Goal: Find specific fact

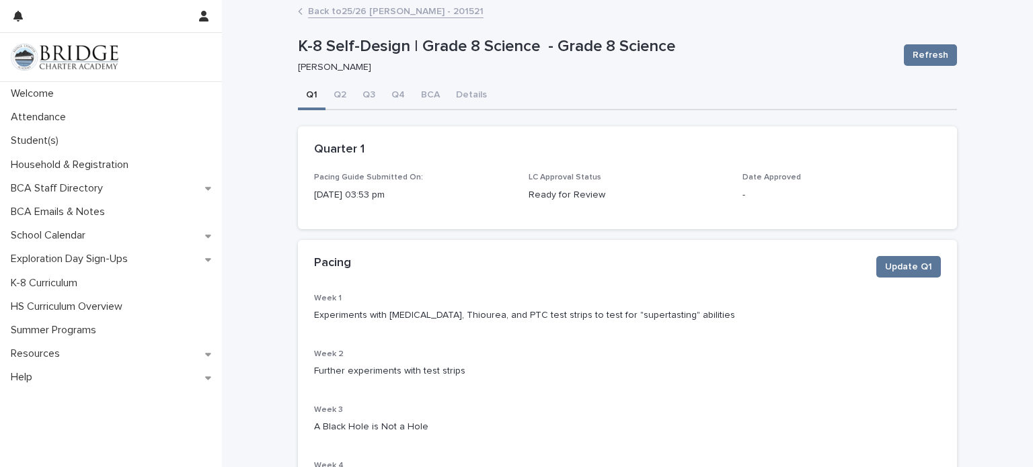
click at [422, 14] on link "Back to 25/26 [PERSON_NAME] - 201521" at bounding box center [395, 10] width 175 height 15
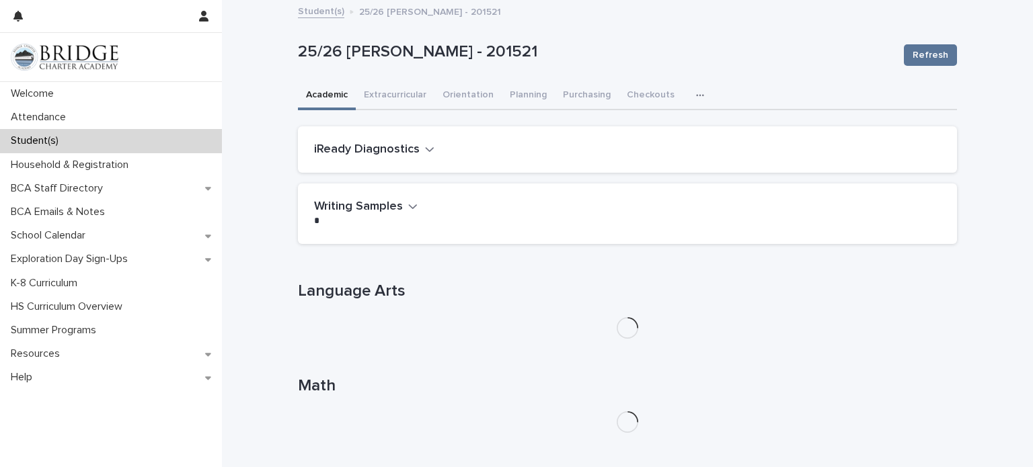
click at [696, 96] on icon "button" at bounding box center [700, 95] width 8 height 9
click at [643, 153] on span "General" at bounding box center [635, 150] width 35 height 9
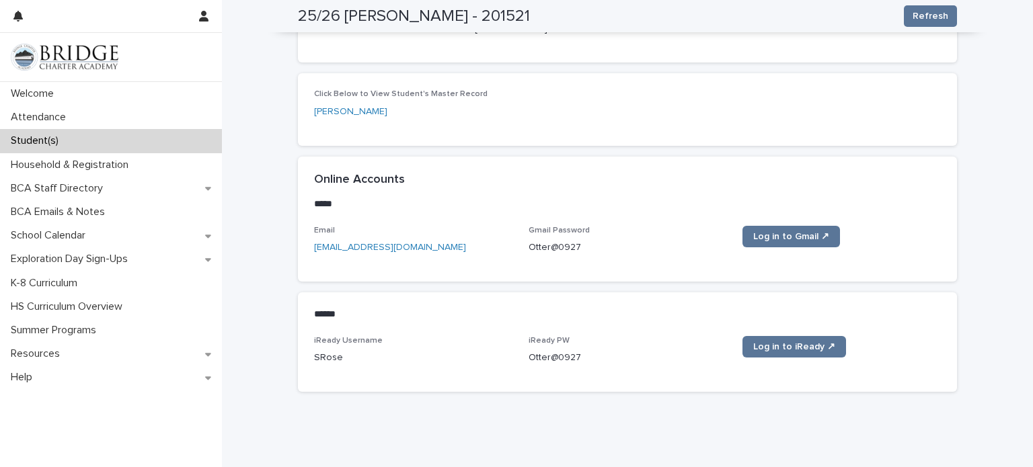
scroll to position [649, 0]
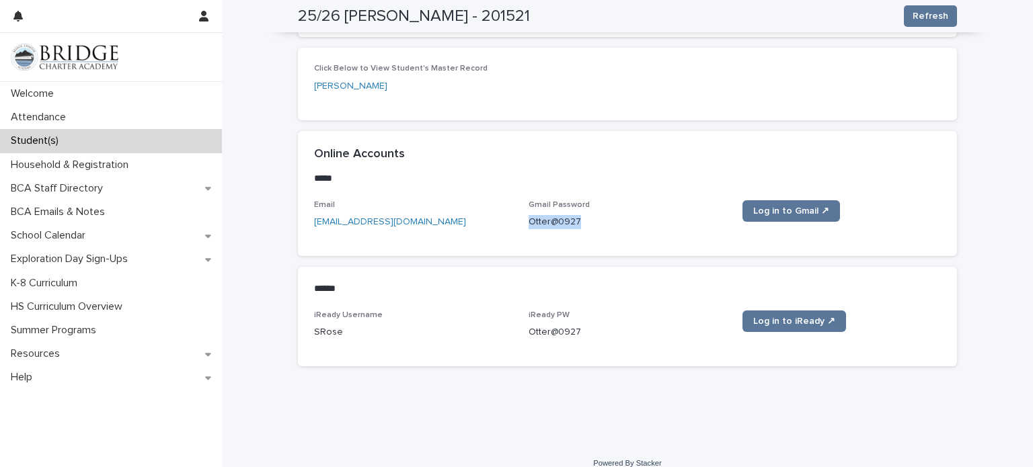
drag, startPoint x: 578, startPoint y: 206, endPoint x: 528, endPoint y: 206, distance: 49.8
click at [528, 215] on p "Otter@0927" at bounding box center [627, 222] width 198 height 14
copy p "Otter@0927"
